Goal: Use online tool/utility

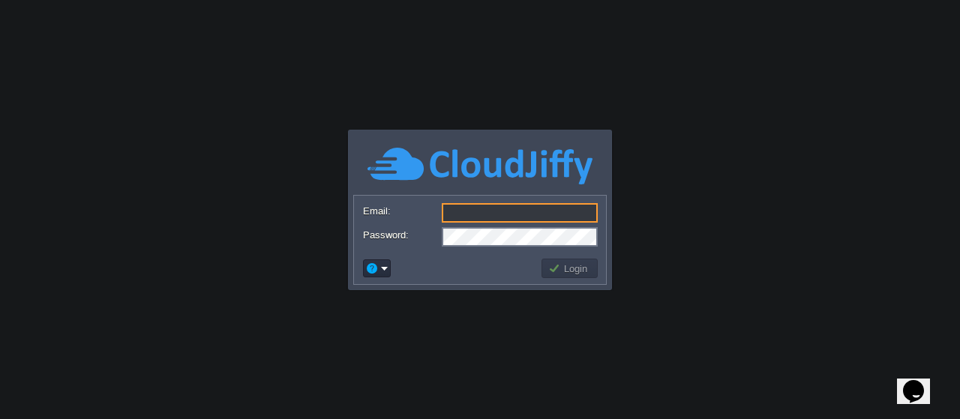
click at [475, 215] on input "Email:" at bounding box center [520, 212] width 156 height 19
type input "[EMAIL_ADDRESS][DOMAIN_NAME]"
drag, startPoint x: 535, startPoint y: 212, endPoint x: 434, endPoint y: 223, distance: 101.8
click at [434, 223] on div "[EMAIL_ADDRESS][DOMAIN_NAME]" at bounding box center [480, 213] width 234 height 21
click at [556, 268] on button "Login" at bounding box center [569, 268] width 43 height 13
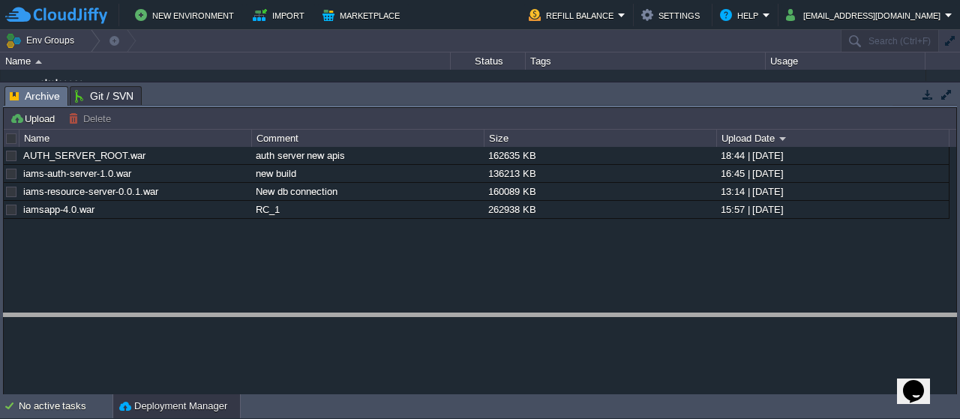
drag, startPoint x: 280, startPoint y: 90, endPoint x: 278, endPoint y: 317, distance: 227.2
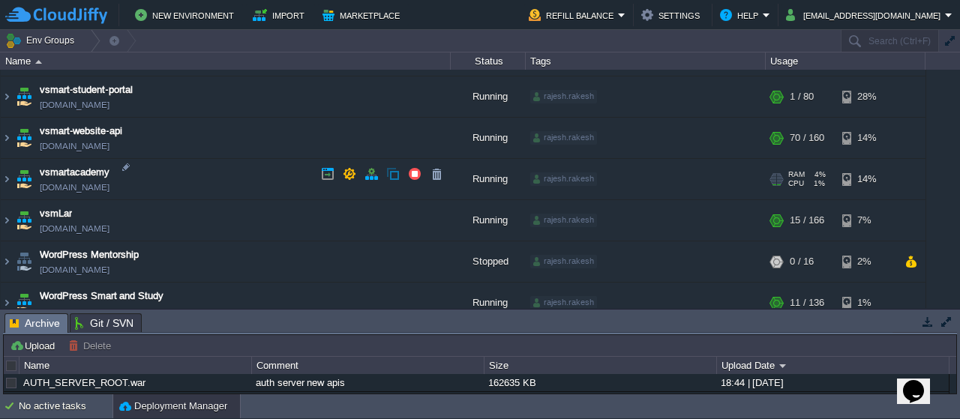
scroll to position [735, 0]
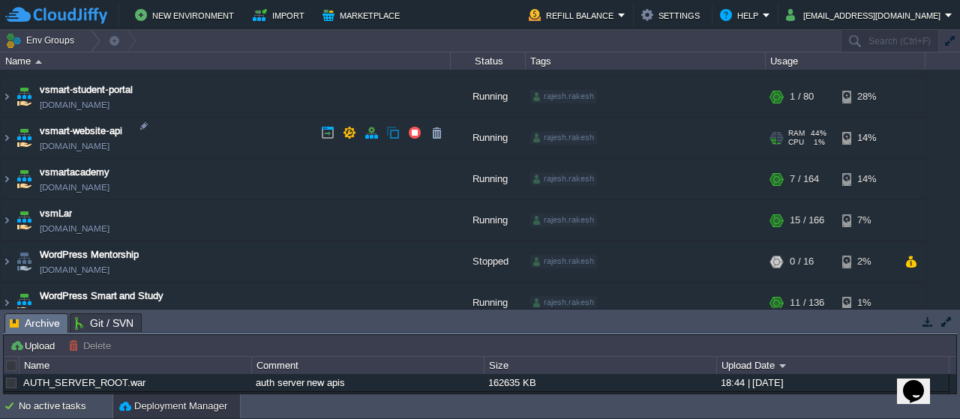
click at [21, 138] on img at bounding box center [23, 138] width 21 height 40
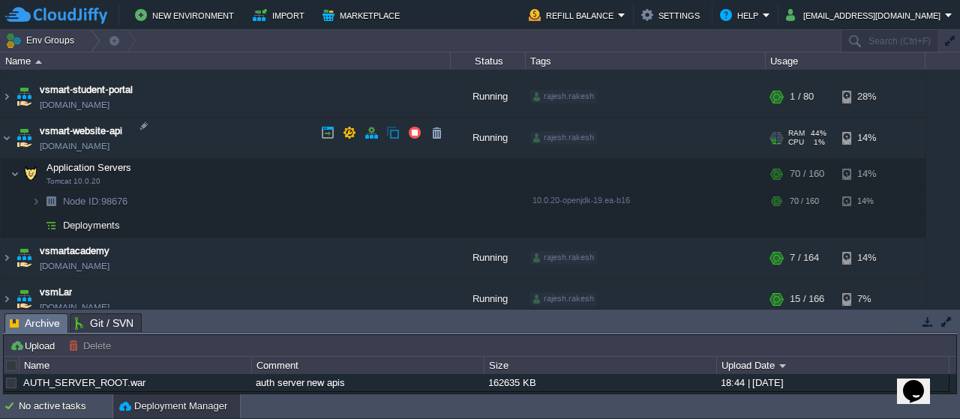
click at [21, 138] on img at bounding box center [23, 138] width 21 height 40
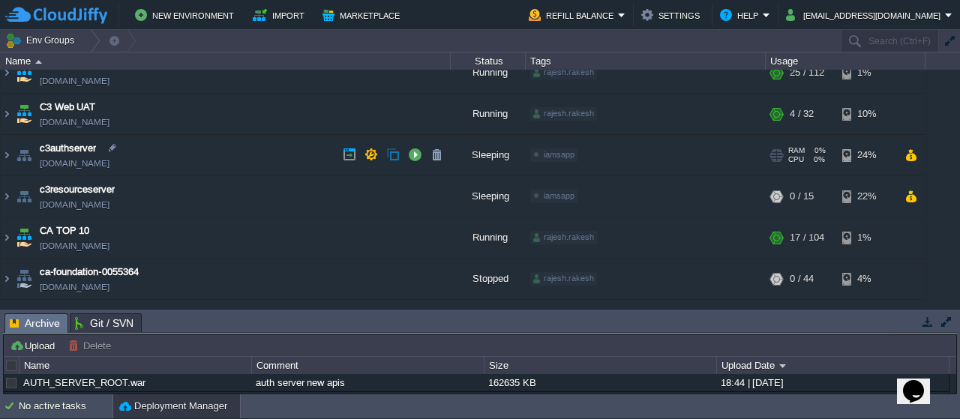
scroll to position [0, 0]
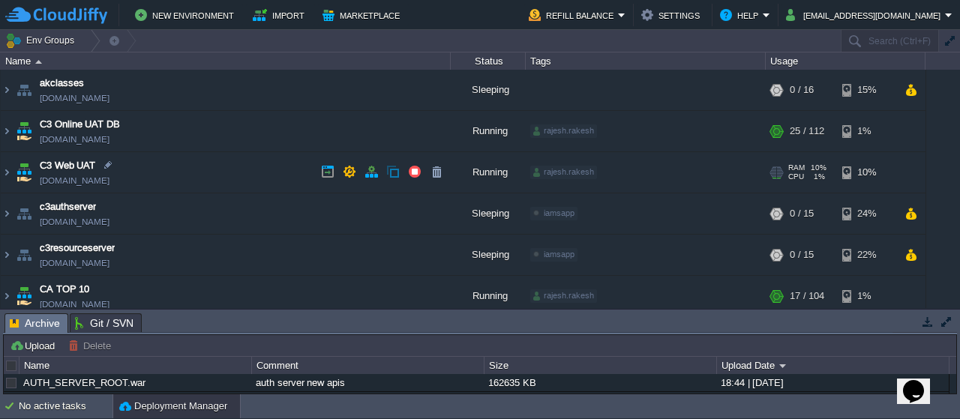
click at [22, 178] on img at bounding box center [23, 172] width 21 height 40
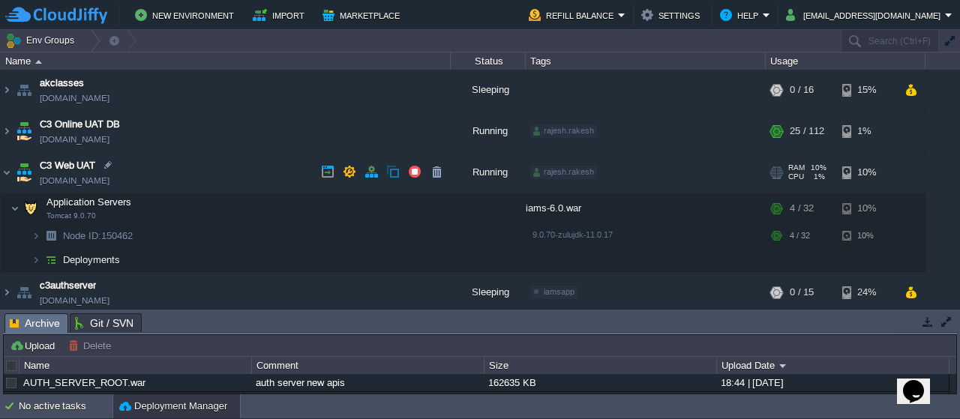
click at [22, 178] on img at bounding box center [23, 172] width 21 height 40
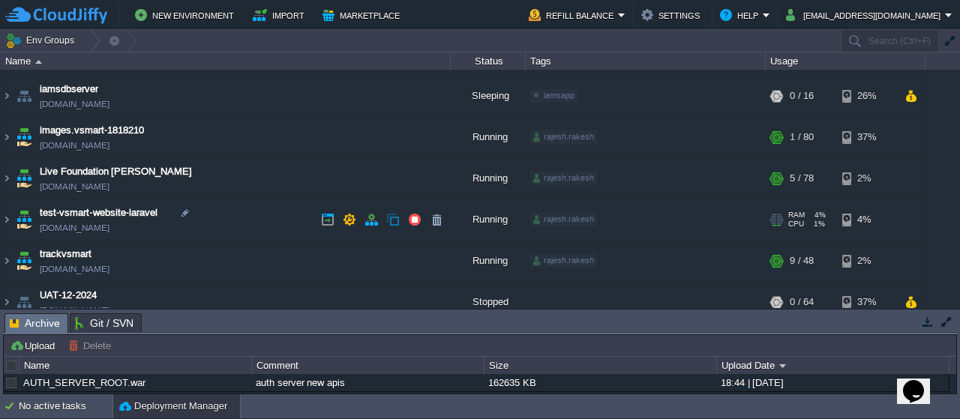
scroll to position [322, 0]
click at [25, 223] on img at bounding box center [23, 221] width 21 height 40
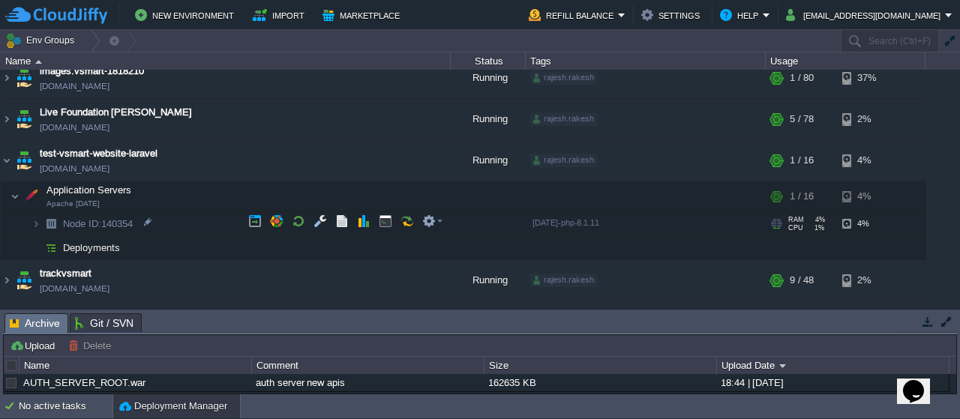
scroll to position [387, 0]
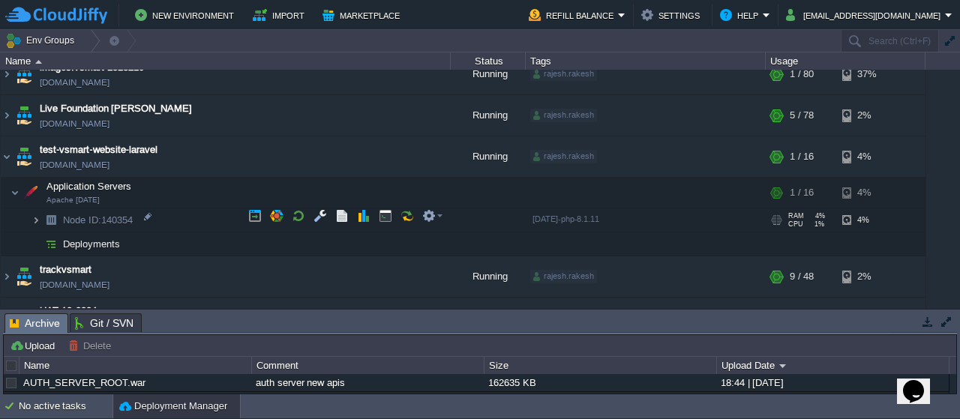
click at [36, 215] on img at bounding box center [35, 219] width 9 height 23
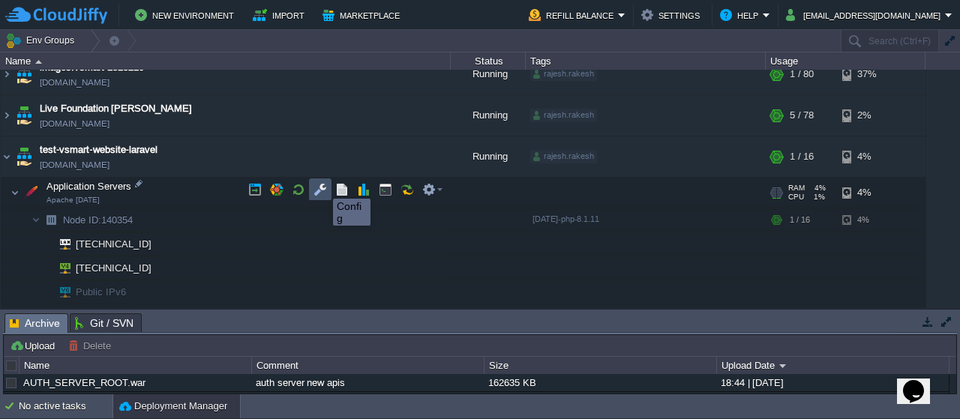
click at [322, 185] on button "button" at bounding box center [319, 189] width 13 height 13
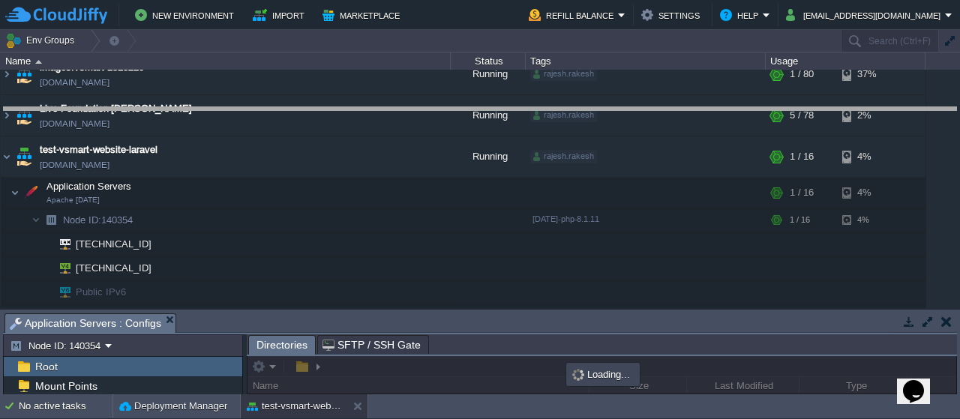
drag, startPoint x: 405, startPoint y: 313, endPoint x: 395, endPoint y: 106, distance: 207.9
click at [395, 106] on body "New Environment Import Marketplace Bonus ₹0.00 Upgrade Account Refill Balance S…" at bounding box center [480, 209] width 960 height 419
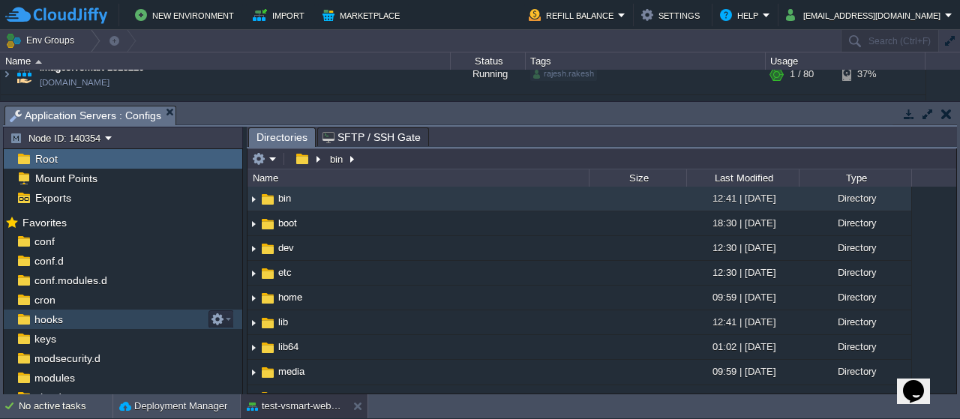
scroll to position [88, 0]
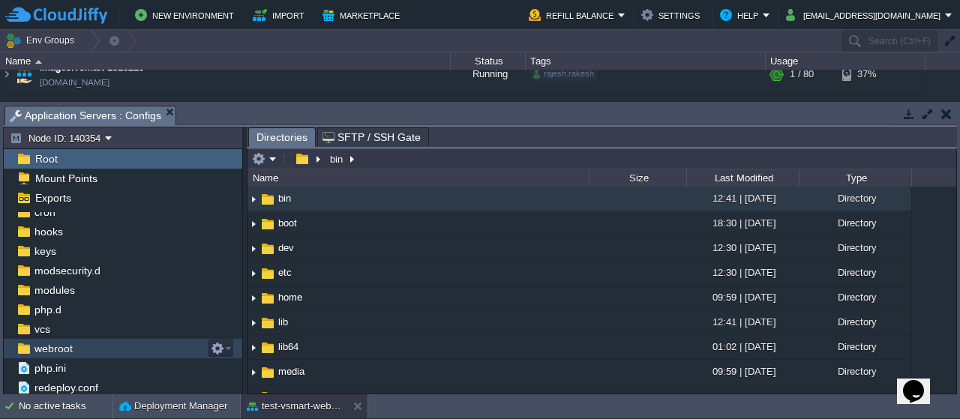
click at [58, 345] on span "webroot" at bounding box center [52, 348] width 43 height 13
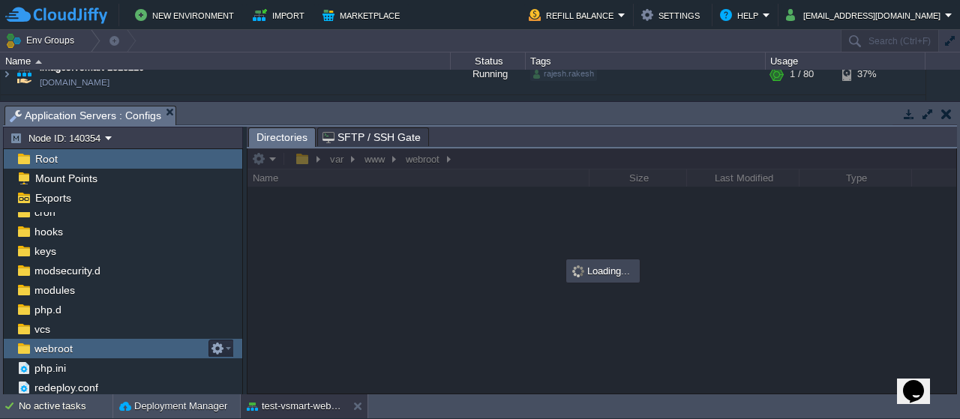
click at [58, 345] on span "webroot" at bounding box center [52, 348] width 43 height 13
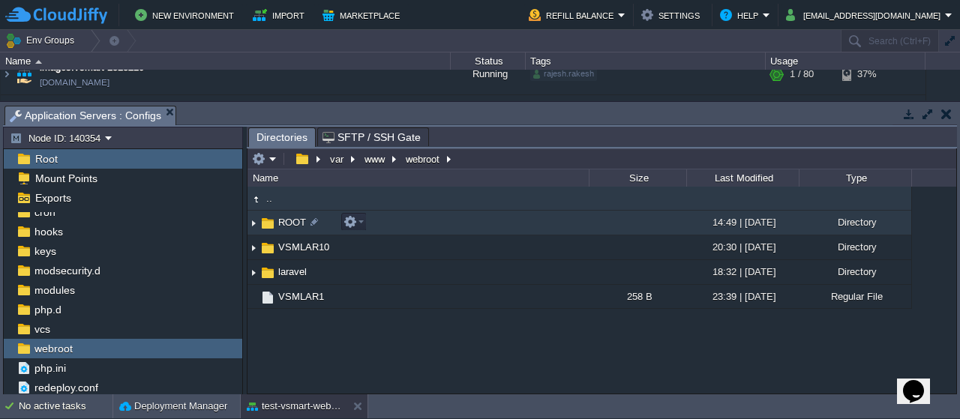
click at [292, 220] on span "ROOT" at bounding box center [292, 222] width 32 height 13
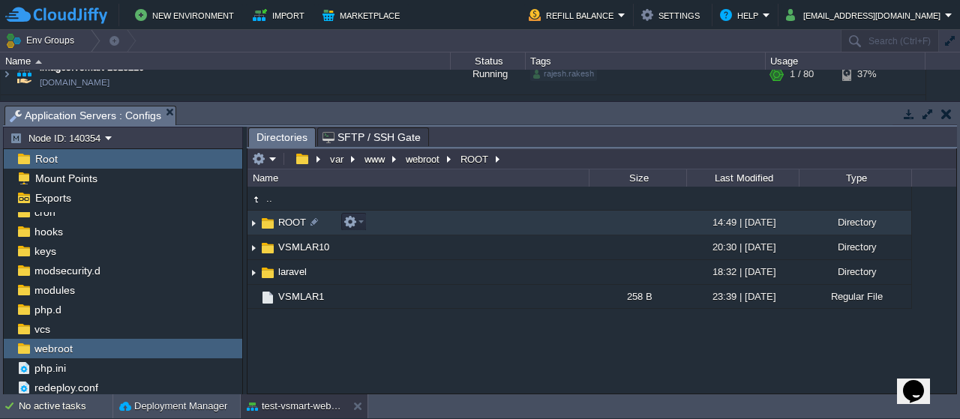
click at [292, 220] on span "ROOT" at bounding box center [292, 222] width 32 height 13
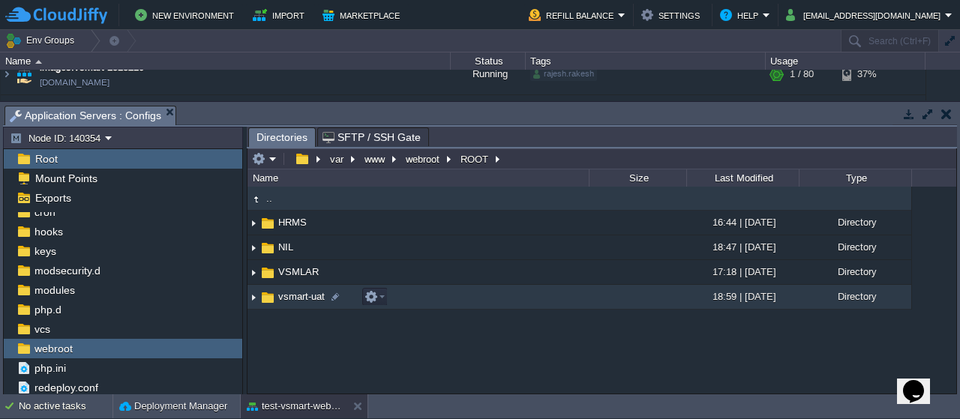
click at [295, 301] on span "vsmart-uat" at bounding box center [301, 296] width 51 height 13
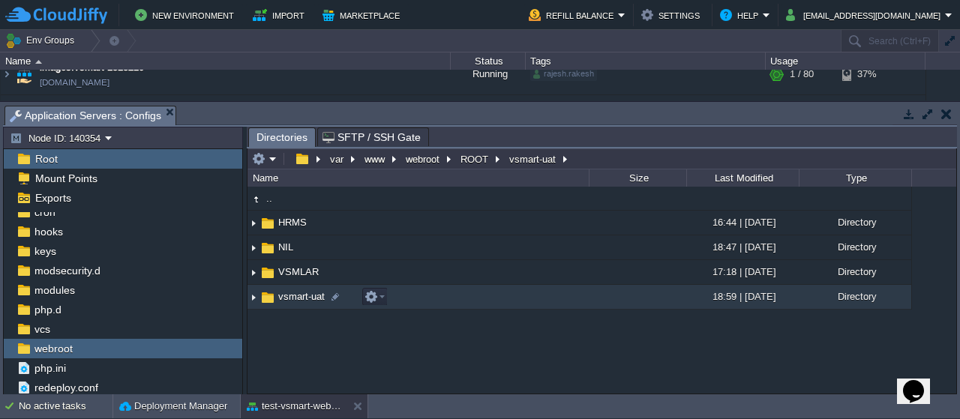
click at [295, 301] on span "vsmart-uat" at bounding box center [301, 296] width 51 height 13
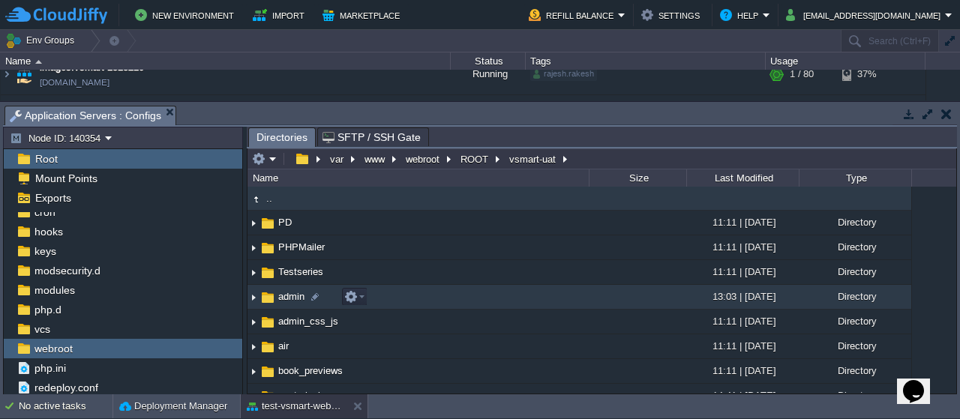
click at [289, 296] on span "admin" at bounding box center [291, 296] width 31 height 13
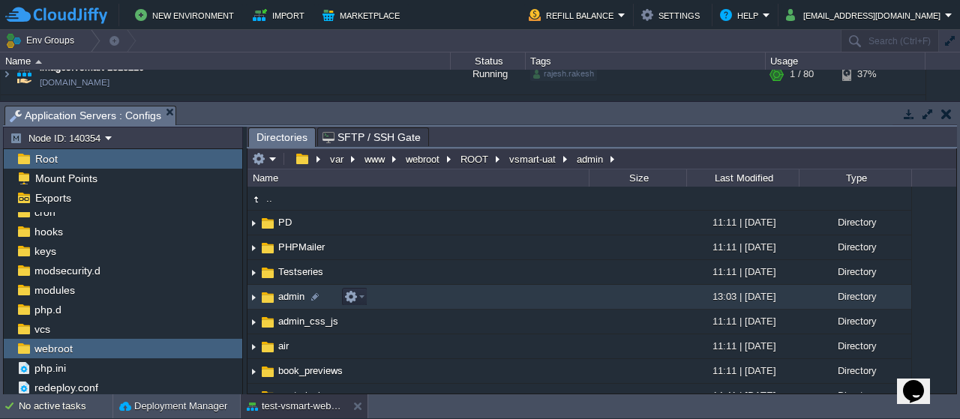
click at [289, 296] on span "admin" at bounding box center [291, 296] width 31 height 13
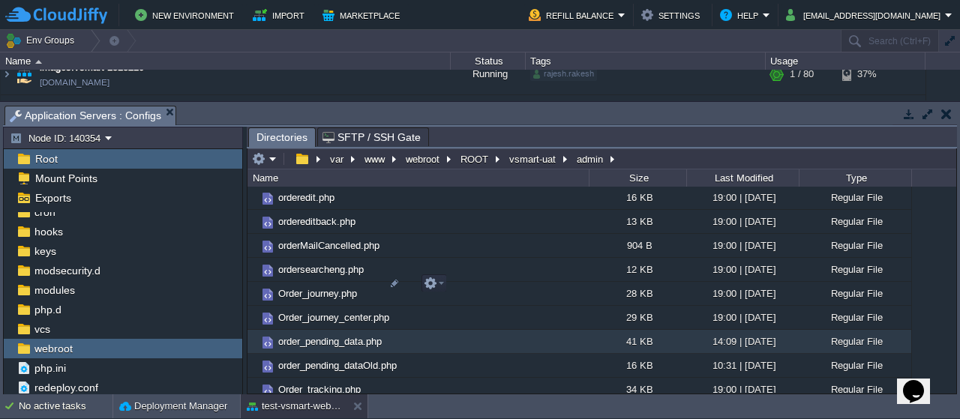
scroll to position [6132, 0]
click at [439, 281] on em at bounding box center [434, 284] width 20 height 13
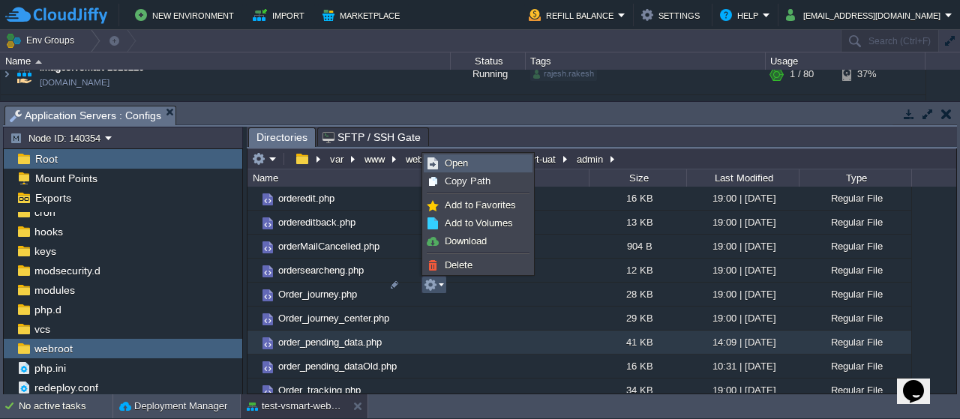
click at [460, 167] on span "Open" at bounding box center [456, 162] width 23 height 11
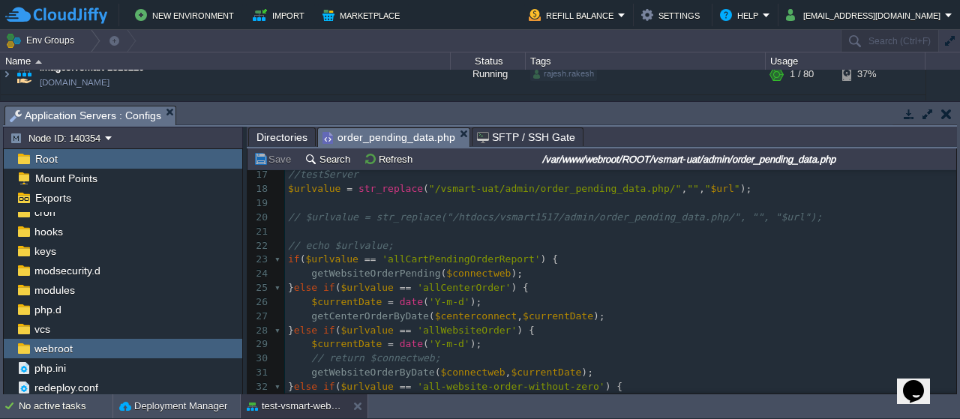
scroll to position [0, 0]
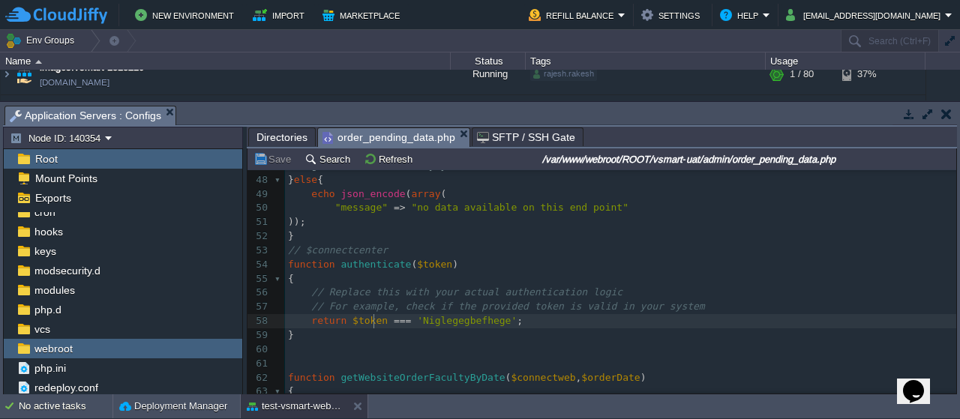
click at [372, 322] on span "$token" at bounding box center [369, 320] width 35 height 11
type textarea "$token"
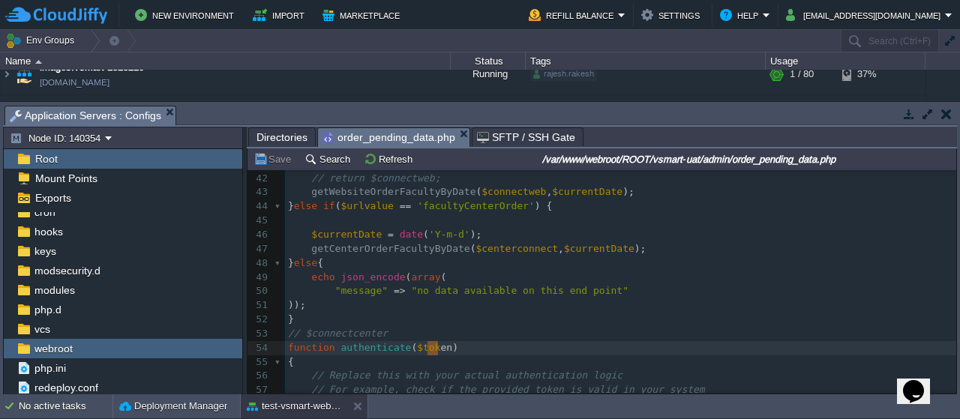
type textarea "oken"
drag, startPoint x: 439, startPoint y: 347, endPoint x: 424, endPoint y: 346, distance: 15.0
type textarea "authenticate"
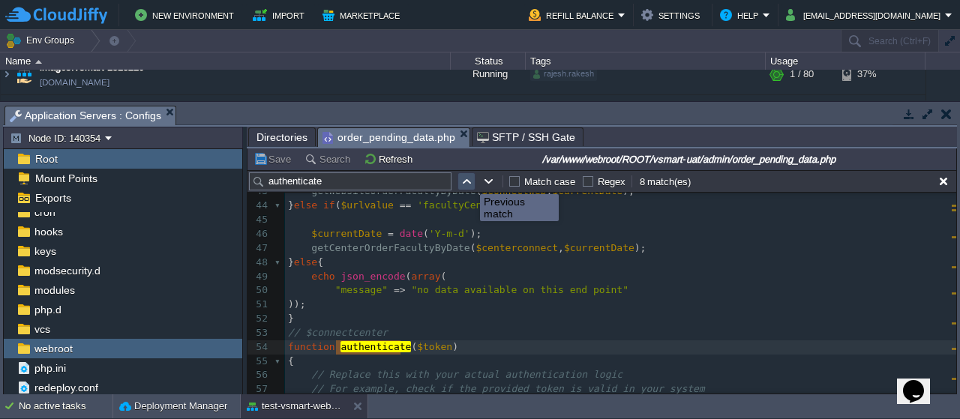
click at [469, 181] on button "button" at bounding box center [466, 181] width 13 height 13
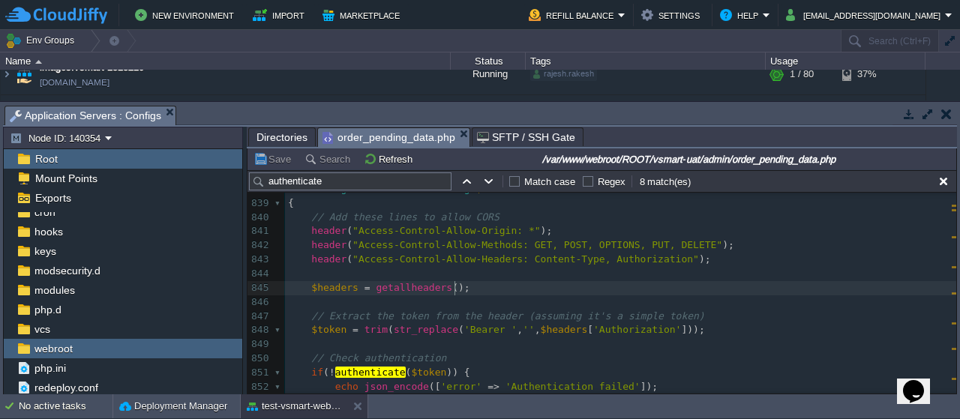
click at [523, 287] on pre "$headers = getallheaders ();" at bounding box center [620, 288] width 671 height 14
